Goal: Transaction & Acquisition: Purchase product/service

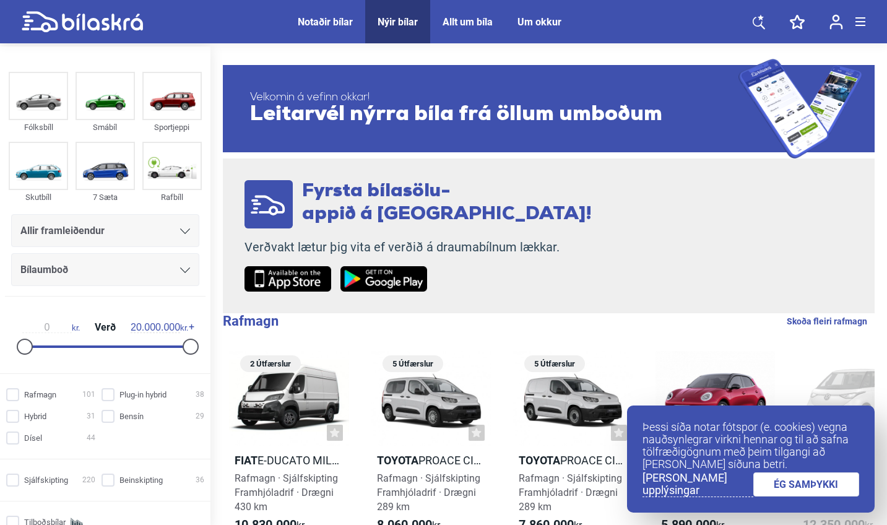
click at [332, 32] on span "Notaðir bílar" at bounding box center [325, 21] width 80 height 43
click at [326, 22] on div "Notaðir bílar" at bounding box center [325, 22] width 55 height 12
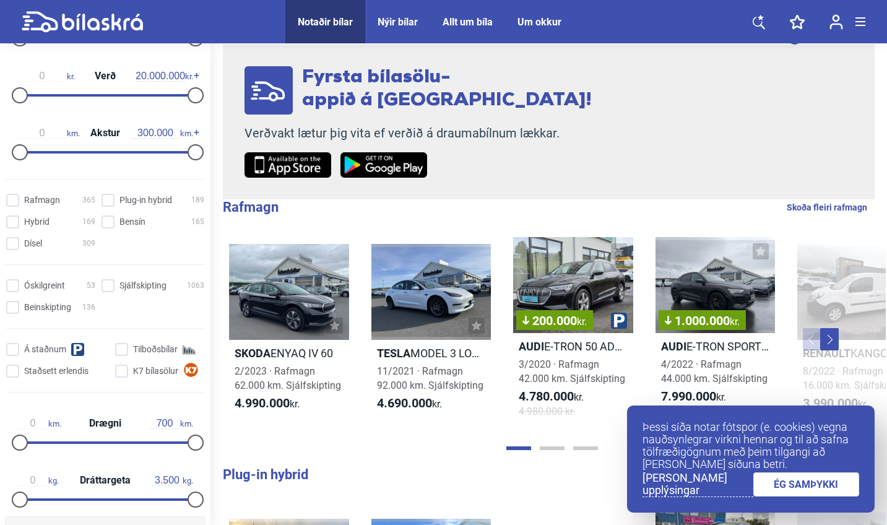
scroll to position [225, 0]
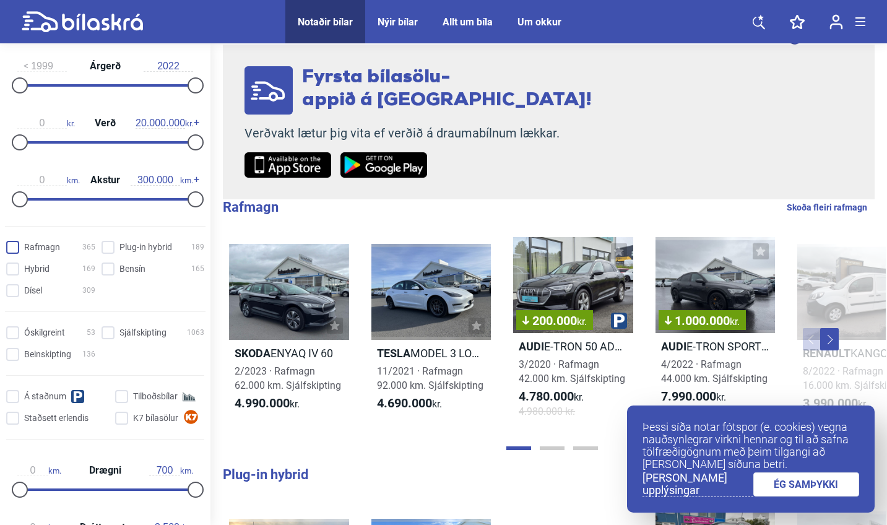
click at [17, 249] on input "Rafmagn 365" at bounding box center [52, 247] width 89 height 13
checkbox input "true"
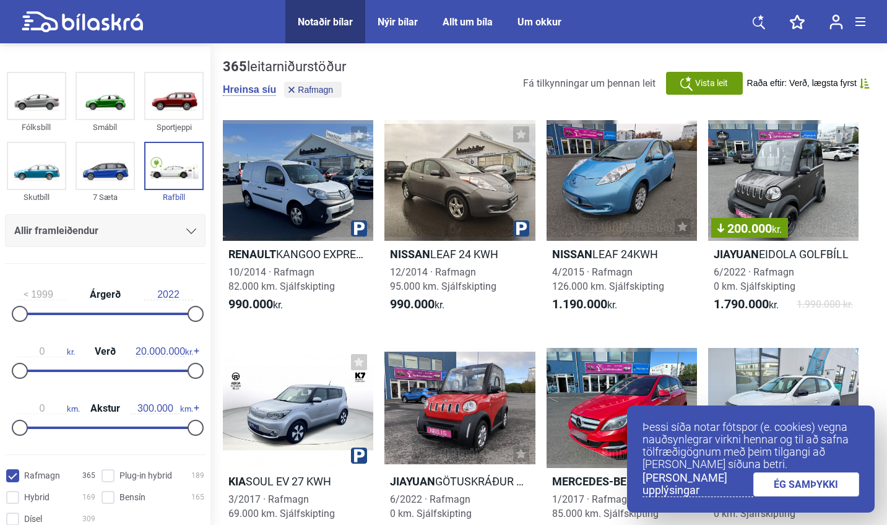
click at [100, 241] on div "Allir framleiðendur" at bounding box center [105, 230] width 201 height 33
click at [152, 228] on div "Allir framleiðendur" at bounding box center [105, 230] width 182 height 17
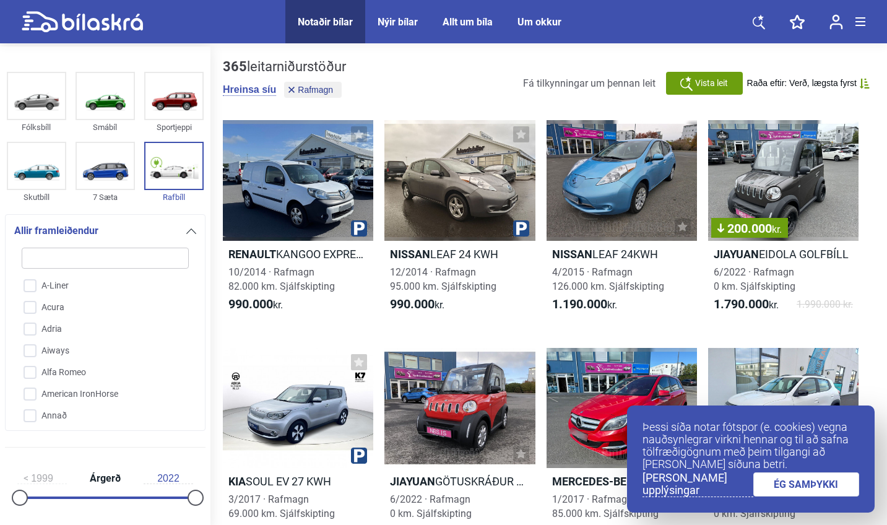
type input "t"
checkbox input "false"
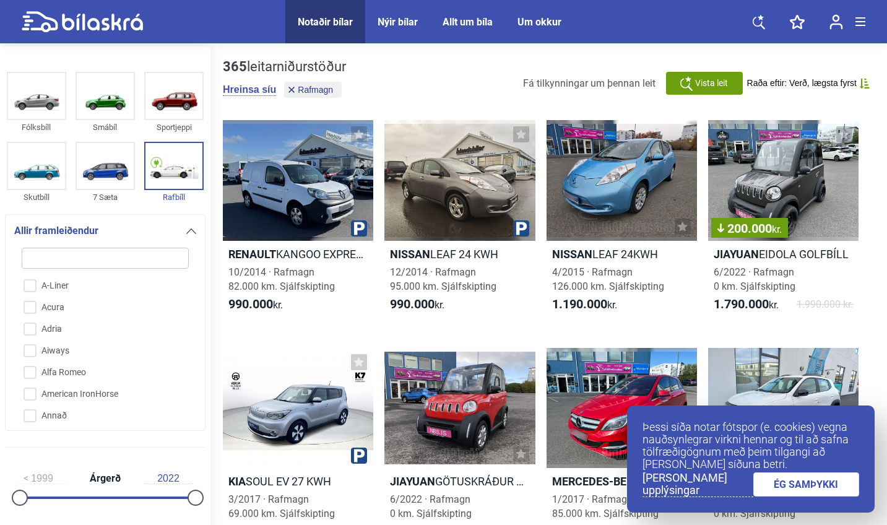
checkbox input "false"
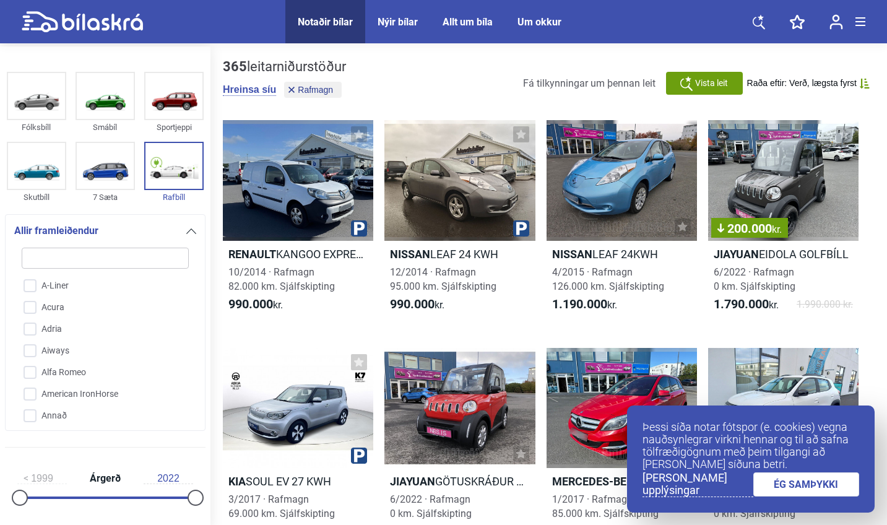
checkbox input "false"
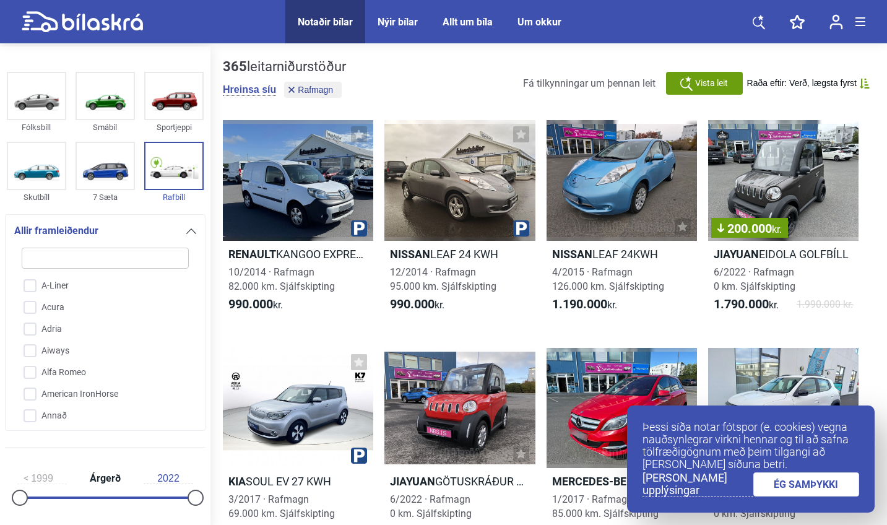
checkbox input "false"
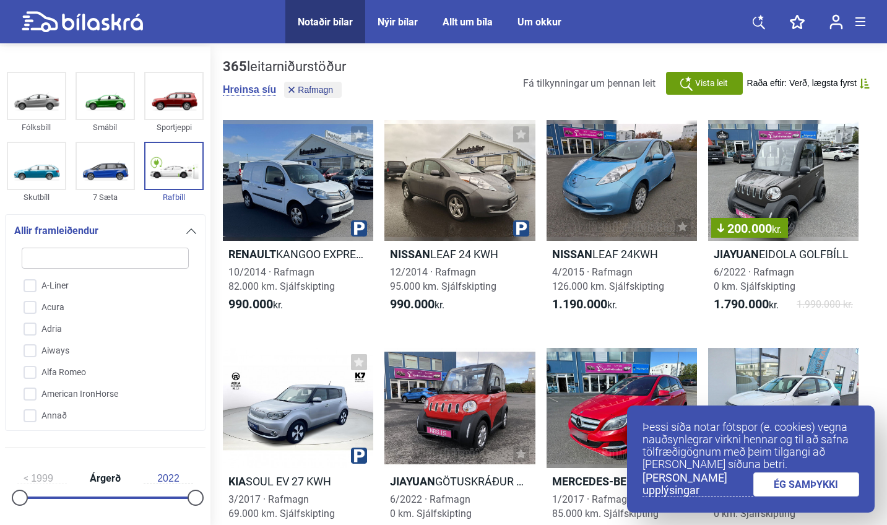
checkbox input "false"
type input "te"
checkbox input "false"
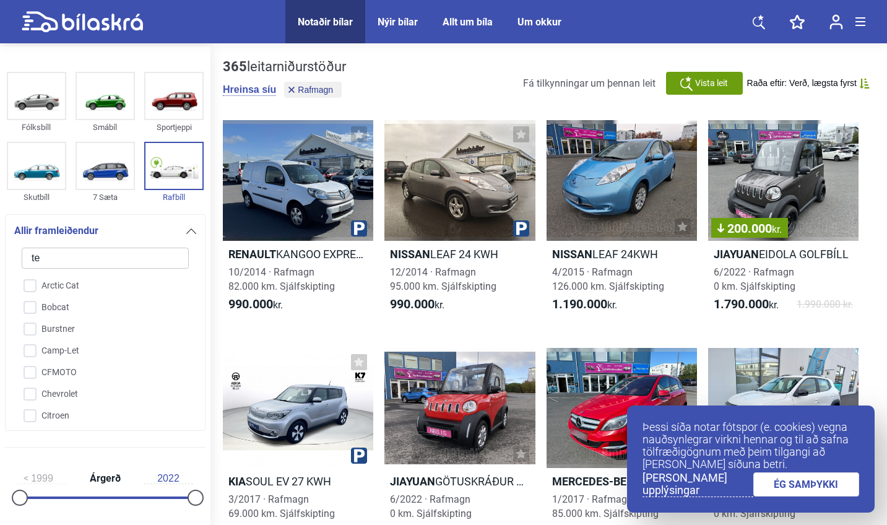
checkbox input "false"
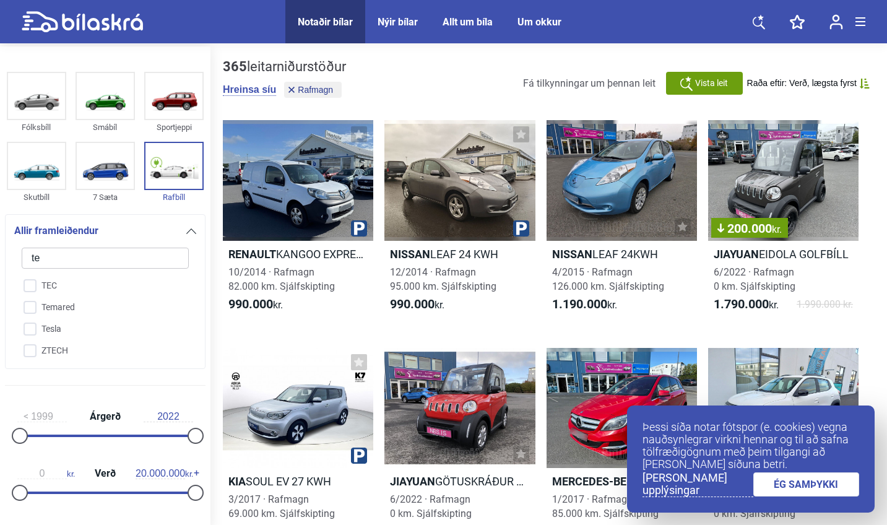
type input "tes"
checkbox input "false"
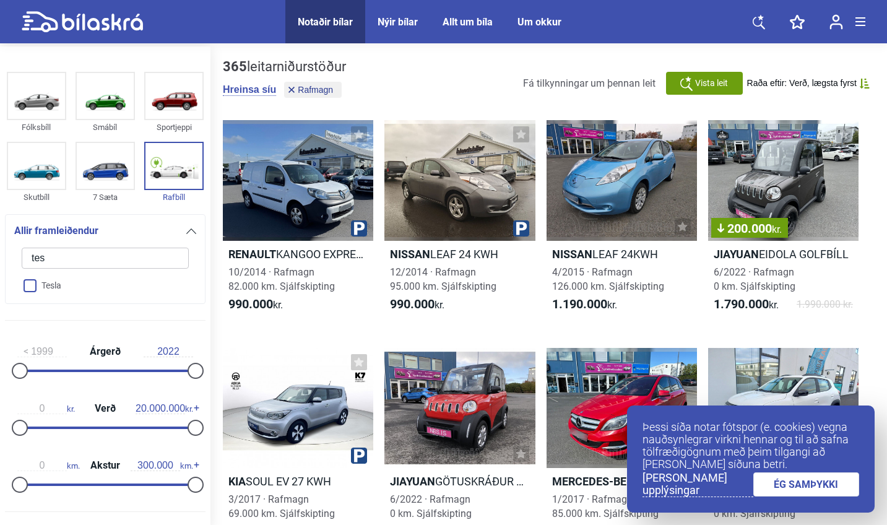
type input "tes"
click at [41, 283] on input "Tesla" at bounding box center [97, 286] width 168 height 22
checkbox input "true"
checkbox input "false"
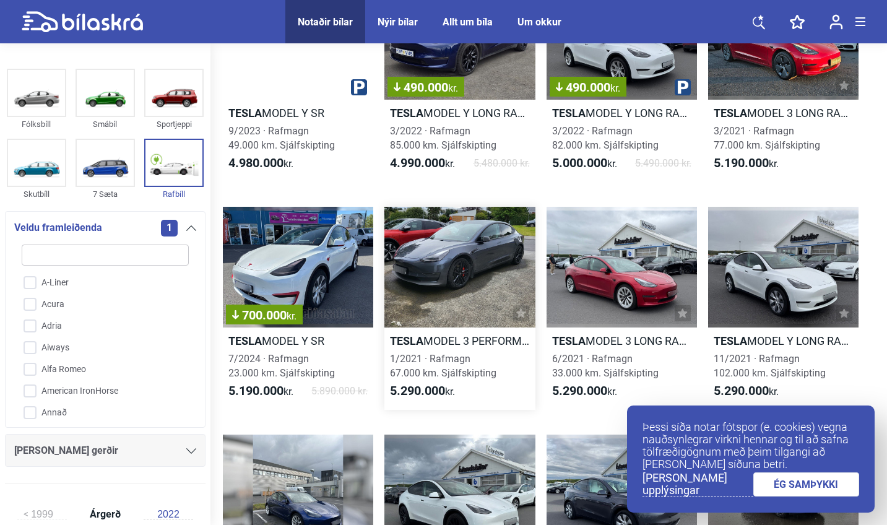
scroll to position [155, 0]
